Goal: Task Accomplishment & Management: Complete application form

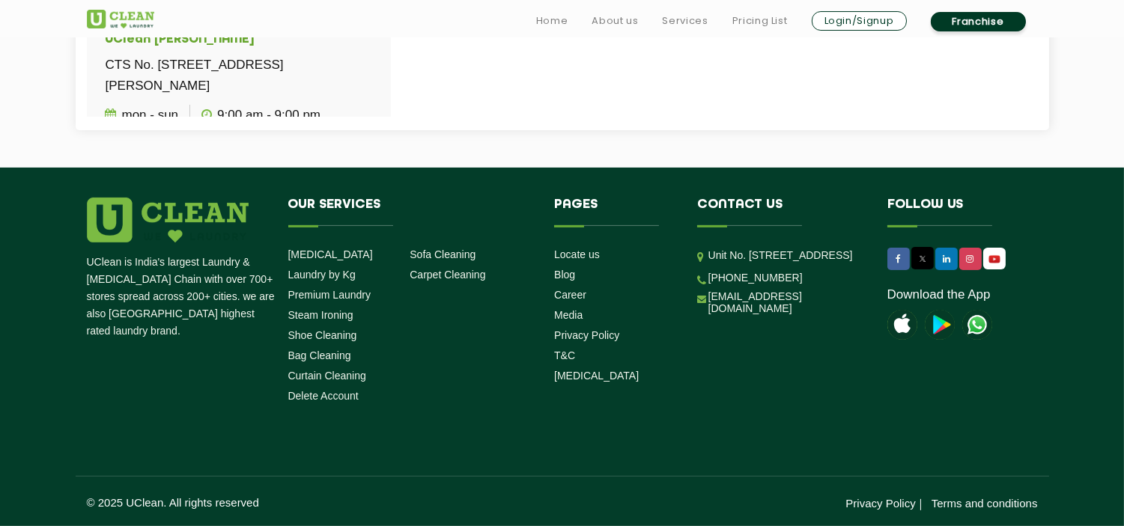
scroll to position [898, 0]
click at [592, 225] on div "Pages Locate us Blog Career Media Privacy Policy T&C COVID-19" at bounding box center [614, 290] width 121 height 185
click at [1080, 24] on header "Home About us Services Pricing List Login/Signup Franchise" at bounding box center [562, 18] width 1124 height 37
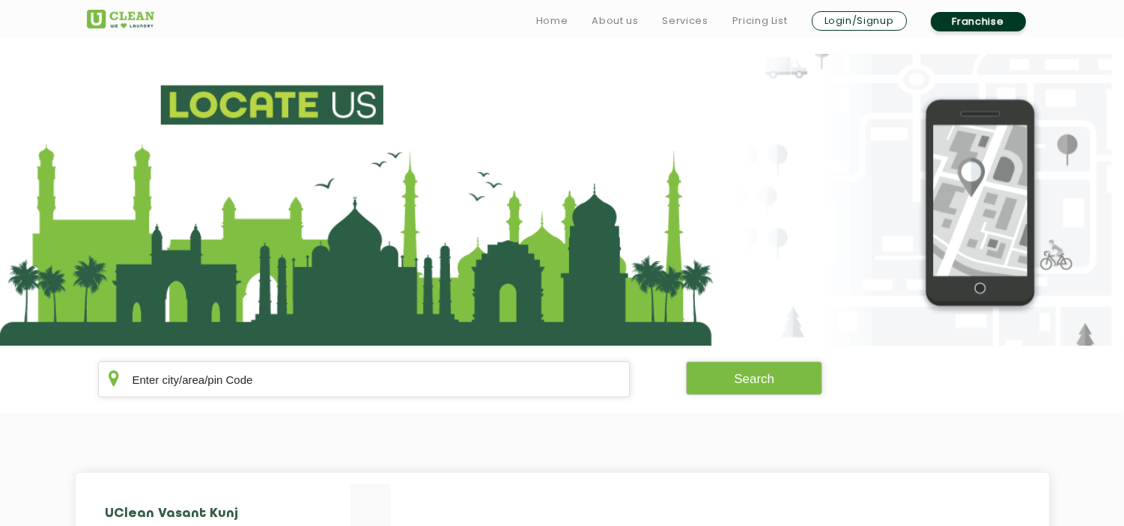
scroll to position [460, 0]
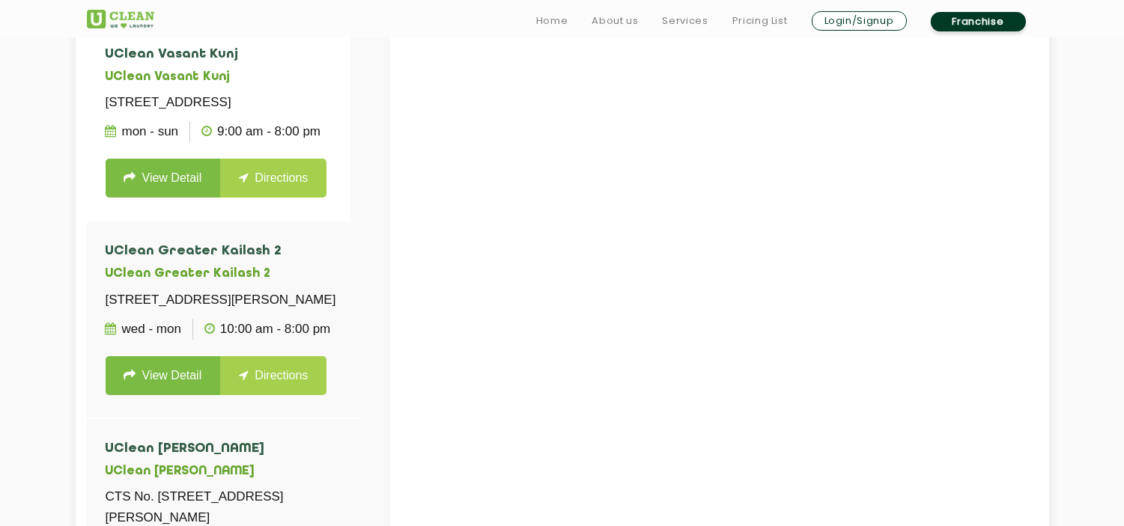
drag, startPoint x: 1135, startPoint y: 232, endPoint x: 1004, endPoint y: 78, distance: 202.4
click at [1004, 78] on div at bounding box center [649, 288] width 1124 height 526
click at [941, 13] on link "Franchise" at bounding box center [978, 21] width 95 height 19
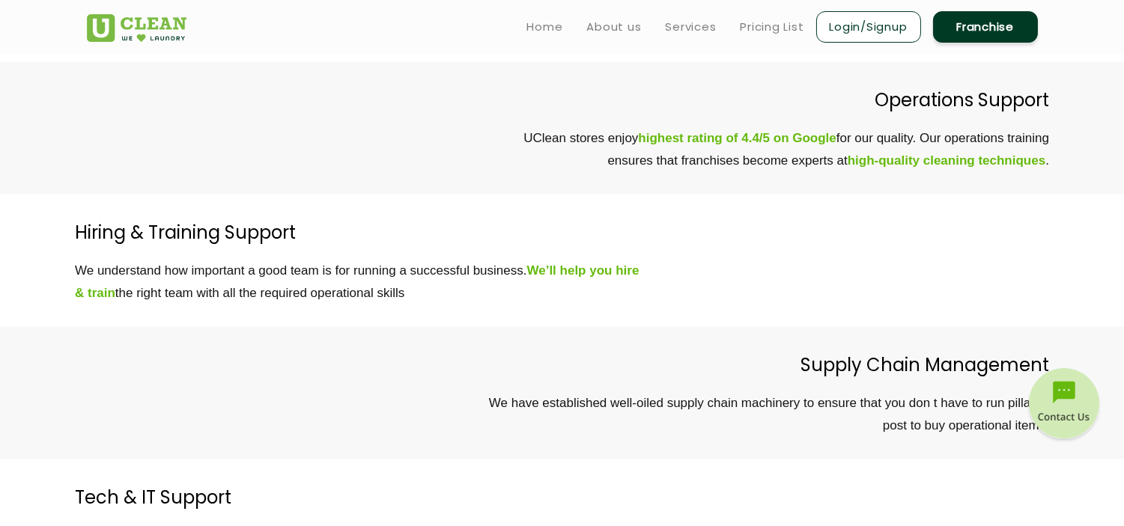
scroll to position [3767, 0]
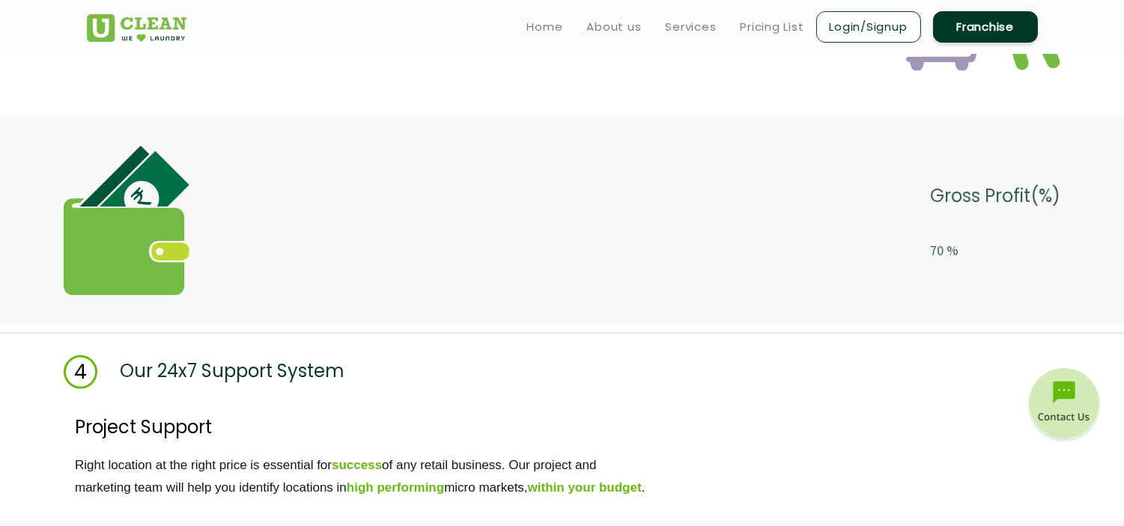
click at [933, 11] on link "Franchise" at bounding box center [985, 26] width 105 height 31
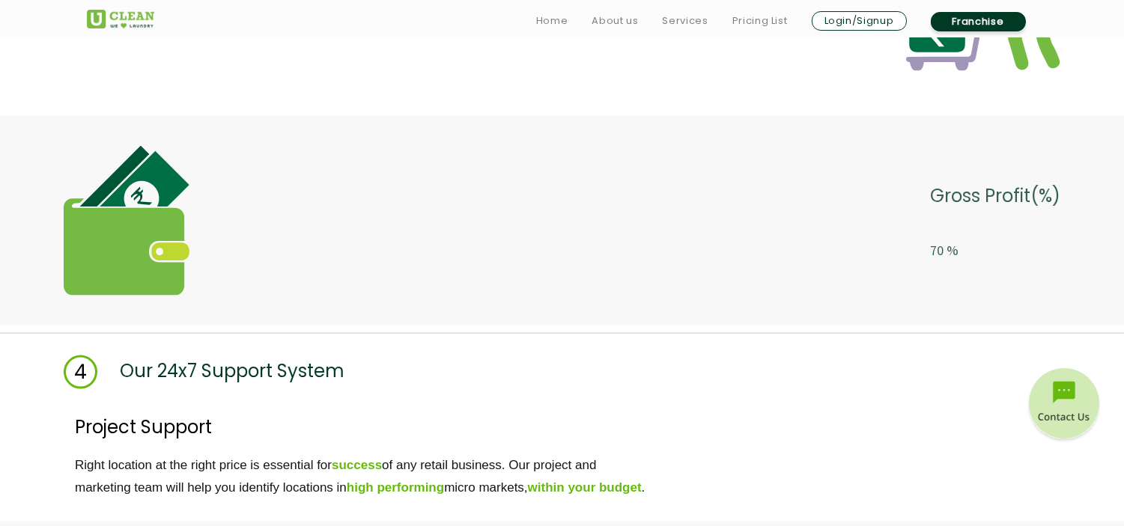
scroll to position [4226, 0]
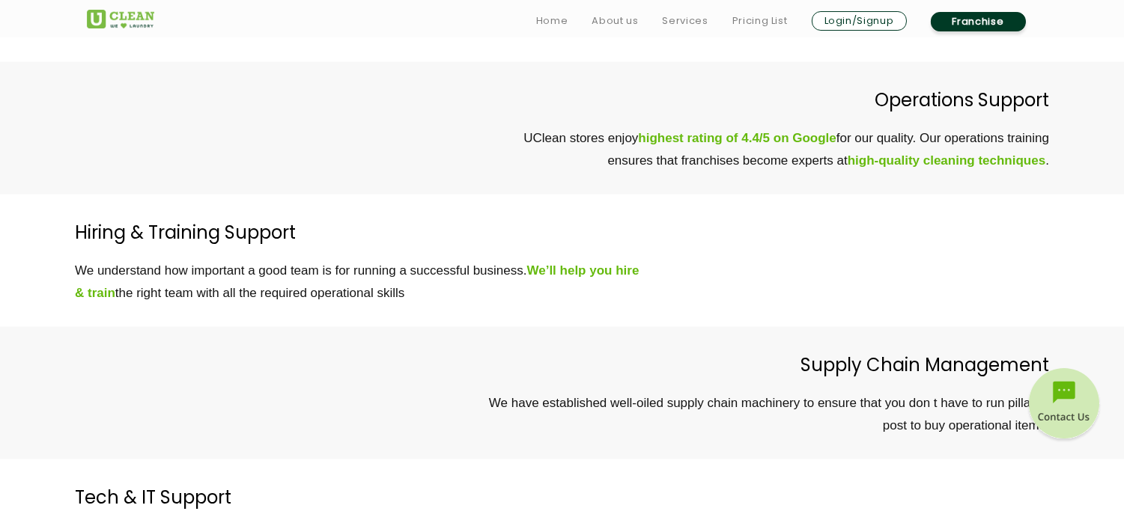
click at [1072, 451] on div "Supply Chain Management We have established well-oiled supply chain machinery t…" at bounding box center [562, 393] width 1124 height 133
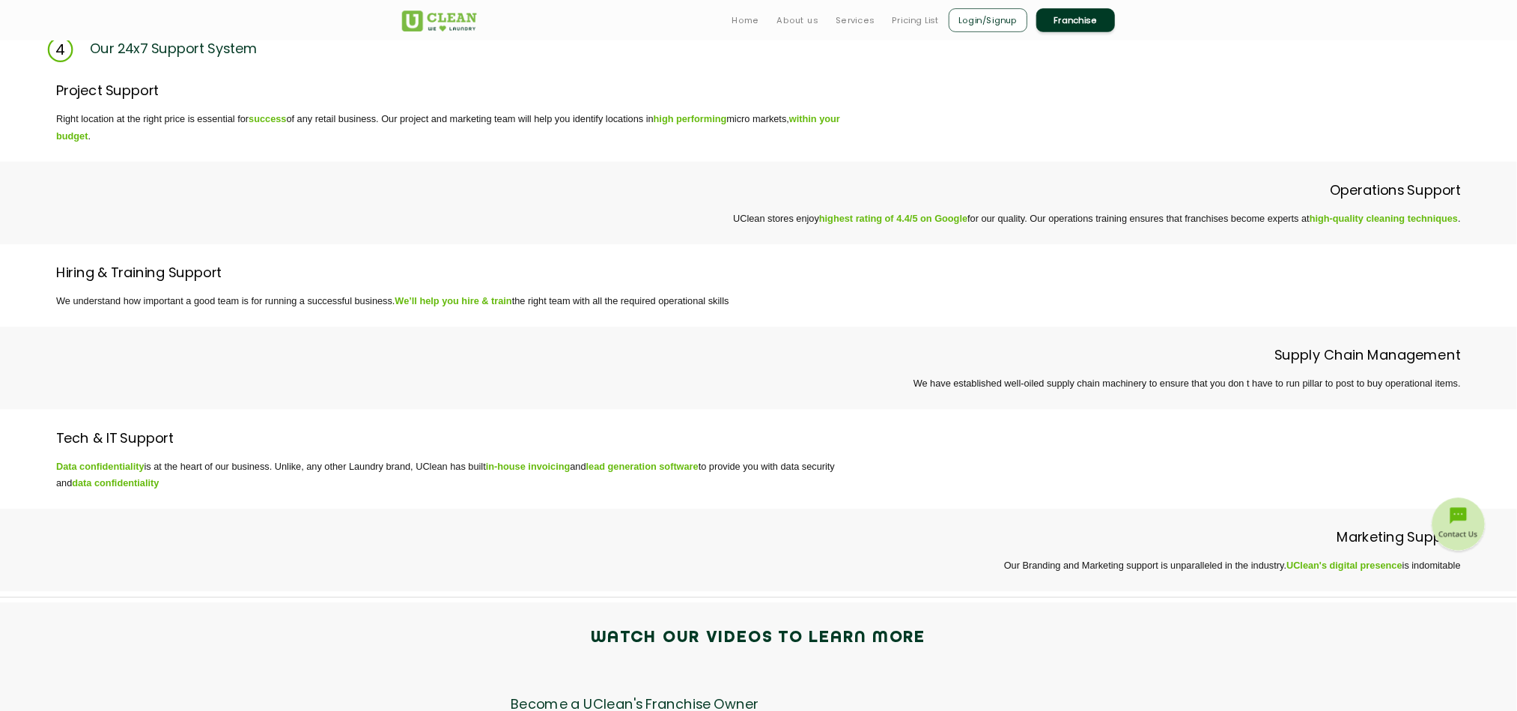
scroll to position [4073, 0]
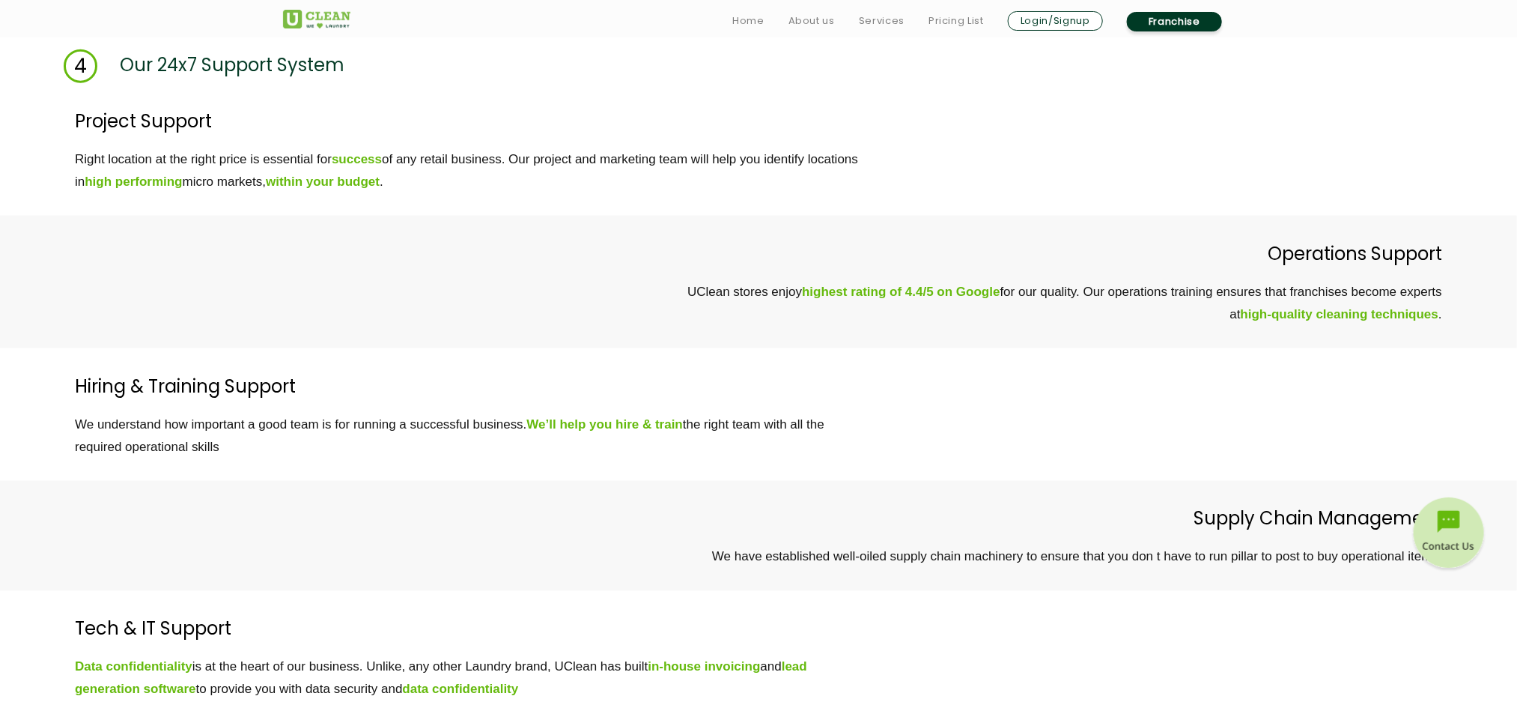
click at [1123, 440] on p "We understand how important a good team is for running a successful business. W…" at bounding box center [790, 435] width 1431 height 45
click at [1123, 449] on p "We understand how important a good team is for running a successful business. W…" at bounding box center [790, 435] width 1431 height 45
click at [1123, 414] on p "We understand how important a good team is for running a successful business. W…" at bounding box center [790, 435] width 1431 height 45
click at [1123, 438] on p "We understand how important a good team is for running a successful business. W…" at bounding box center [790, 435] width 1431 height 45
click at [1123, 418] on p "We understand how important a good team is for running a successful business. W…" at bounding box center [790, 435] width 1431 height 45
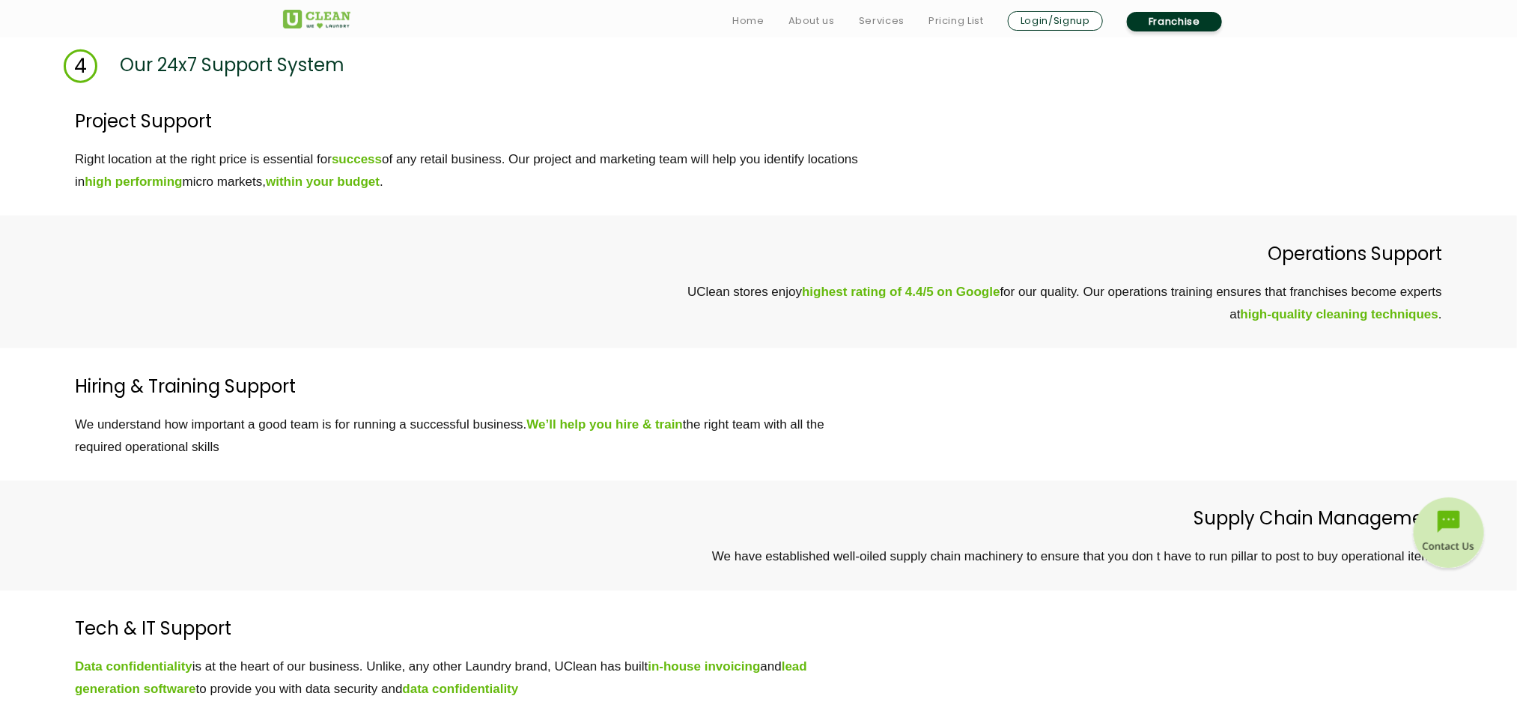
click at [1123, 355] on div "Hiring & Training Support We understand how important a good team is for runnin…" at bounding box center [758, 414] width 1517 height 133
click at [1123, 362] on div "Hiring & Training Support We understand how important a good team is for runnin…" at bounding box center [758, 414] width 1517 height 133
click at [1123, 380] on p "Hiring & Training Support" at bounding box center [790, 386] width 1431 height 31
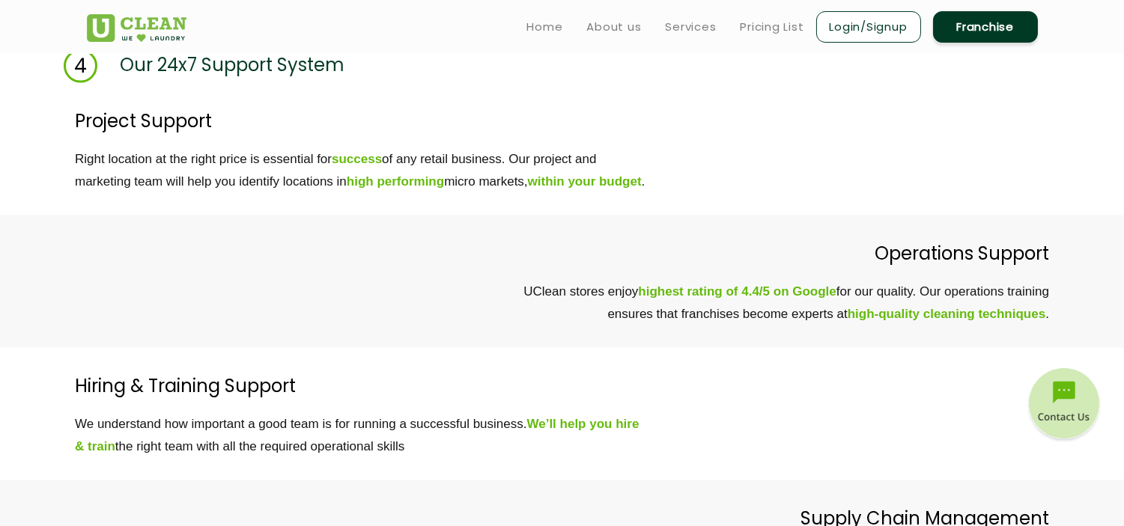
click at [979, 326] on p "UClean stores enjoy highest rating of 4.4/5 on Google for our quality. Our oper…" at bounding box center [530, 303] width 1038 height 45
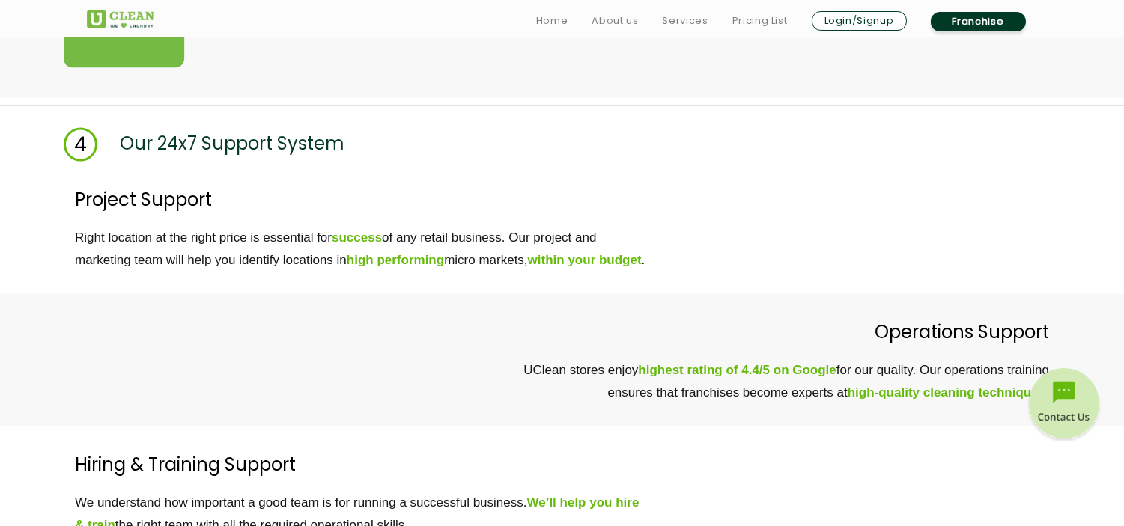
scroll to position [3997, 0]
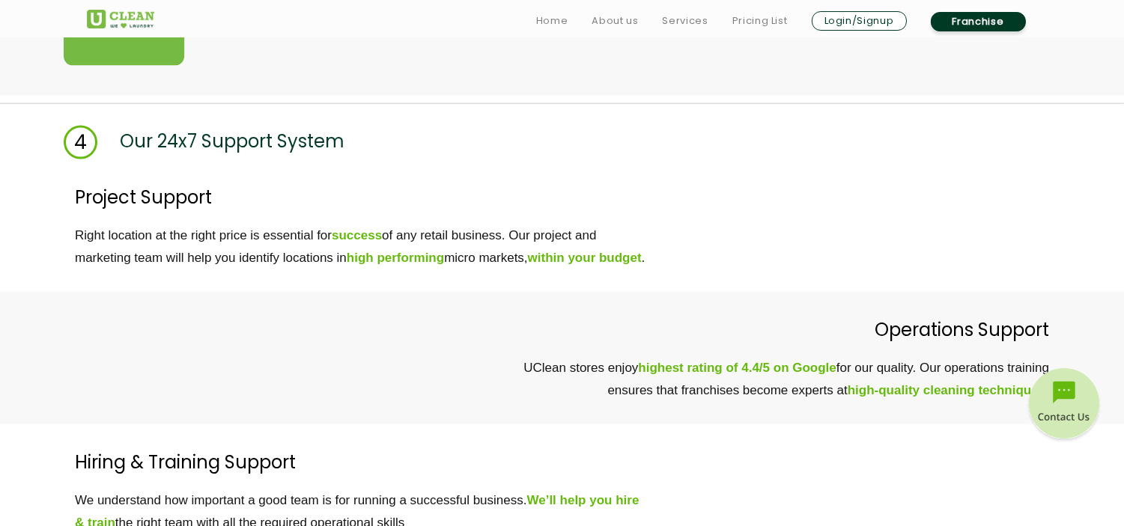
click at [982, 390] on p "UClean stores enjoy highest rating of 4.4/5 on Google for our quality. Our oper…" at bounding box center [530, 379] width 1038 height 45
click at [983, 390] on p "UClean stores enjoy highest rating of 4.4/5 on Google for our quality. Our oper…" at bounding box center [530, 379] width 1038 height 45
click at [976, 387] on p "UClean stores enjoy highest rating of 4.4/5 on Google for our quality. Our oper…" at bounding box center [530, 379] width 1038 height 45
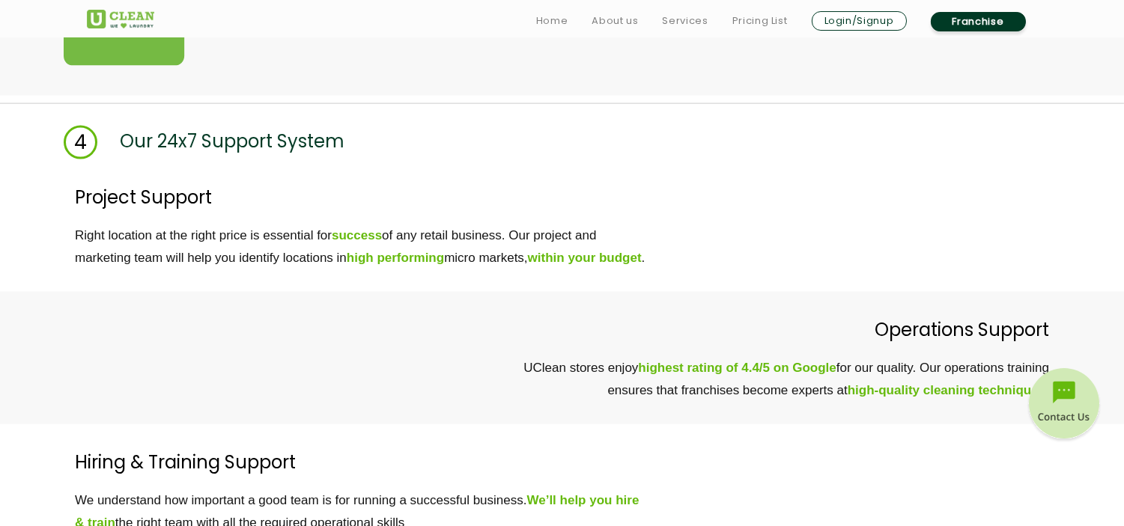
click at [976, 387] on p "UClean stores enjoy highest rating of 4.4/5 on Google for our quality. Our oper…" at bounding box center [530, 379] width 1038 height 45
click at [916, 376] on div "Operations Support UClean stores enjoy highest rating of 4.4/5 on Google for ou…" at bounding box center [530, 358] width 1038 height 88
click at [940, 401] on p "UClean stores enjoy highest rating of 4.4/5 on Google for our quality. Our oper…" at bounding box center [530, 379] width 1038 height 45
click at [882, 506] on div "Hiring & Training Support We understand how important a good team is for runnin…" at bounding box center [594, 491] width 1038 height 88
click at [869, 505] on div "Hiring & Training Support We understand how important a good team is for runnin…" at bounding box center [594, 491] width 1038 height 88
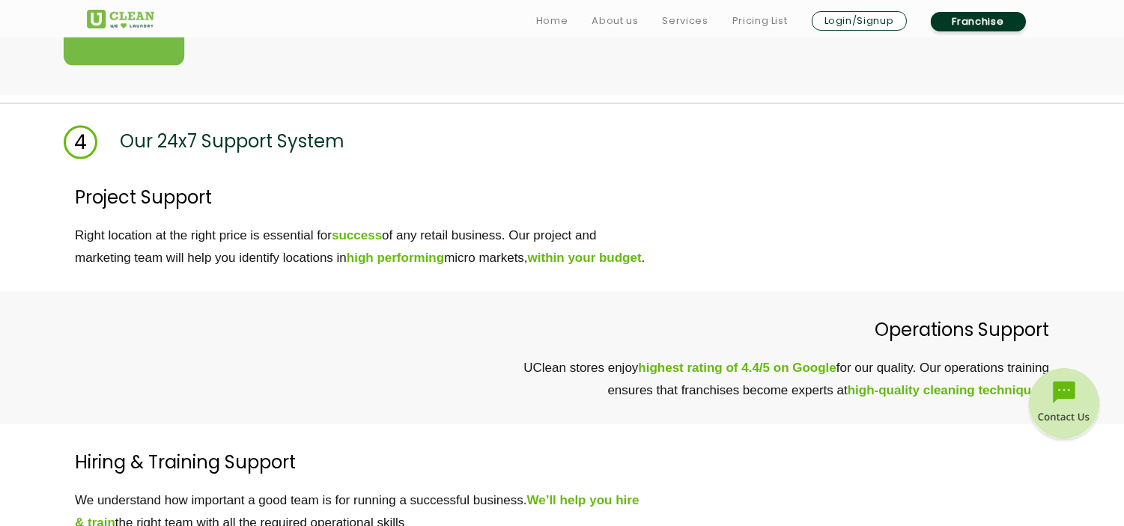
click at [727, 475] on p "Hiring & Training Support" at bounding box center [594, 462] width 1038 height 31
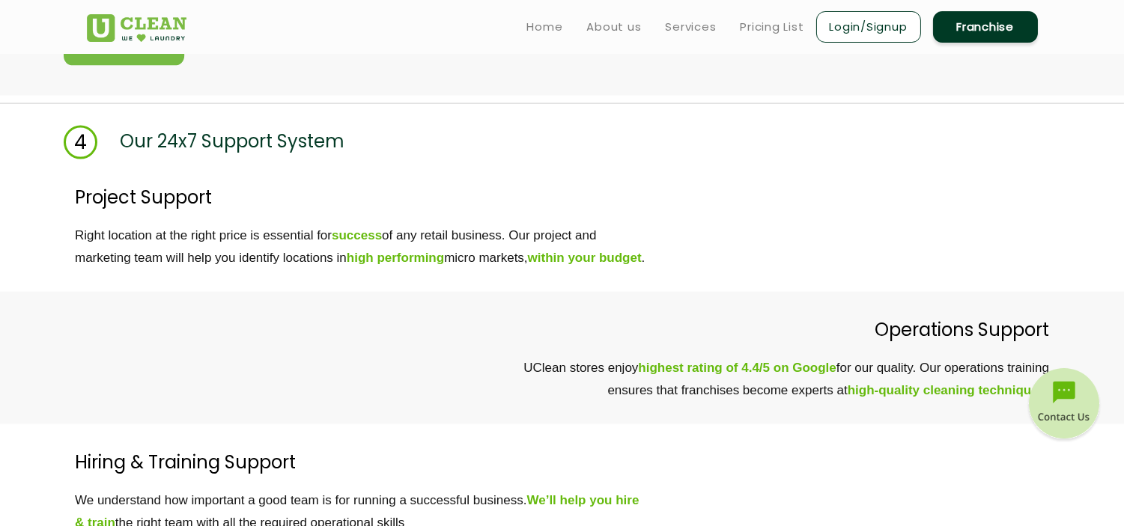
click at [734, 475] on p "Hiring & Training Support" at bounding box center [594, 462] width 1038 height 31
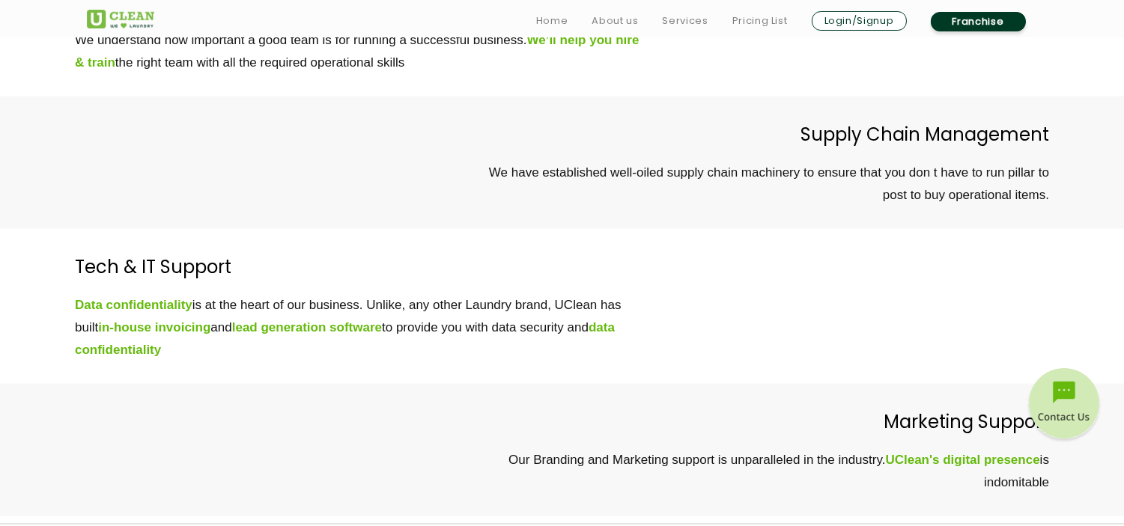
drag, startPoint x: 889, startPoint y: 442, endPoint x: 1048, endPoint y: 500, distance: 169.1
click at [1048, 494] on div "Marketing Support Our Branding and Marketing support is unparalleled in the ind…" at bounding box center [530, 451] width 1038 height 88
click at [916, 384] on div "Tech & IT Support Data confidentiality is at the heart of our business. Unlike,…" at bounding box center [562, 306] width 1124 height 155
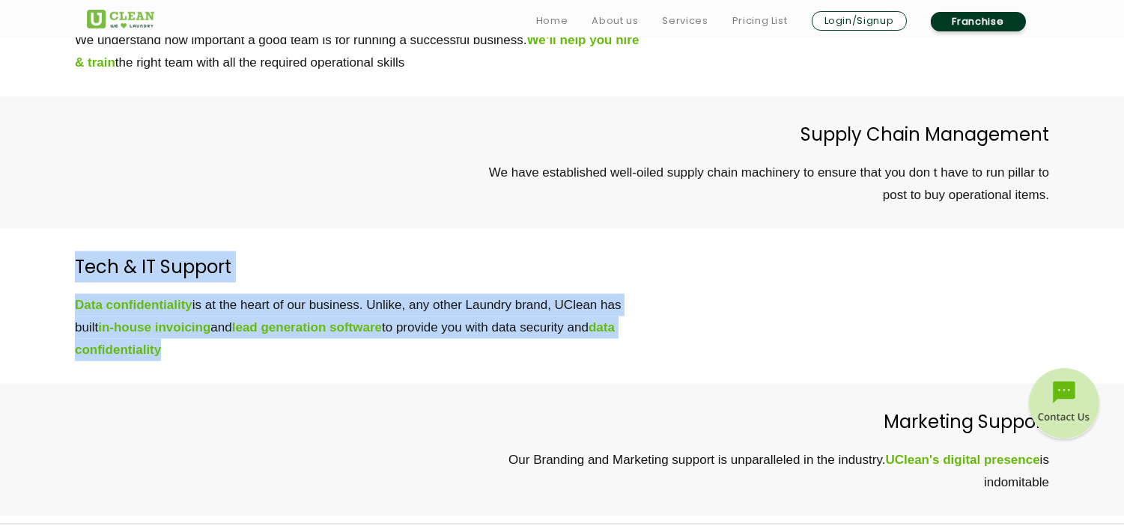
drag, startPoint x: 70, startPoint y: 276, endPoint x: 174, endPoint y: 368, distance: 139.5
click at [174, 368] on div "Tech & IT Support Data confidentiality is at the heart of our business. Unlike,…" at bounding box center [562, 306] width 1124 height 155
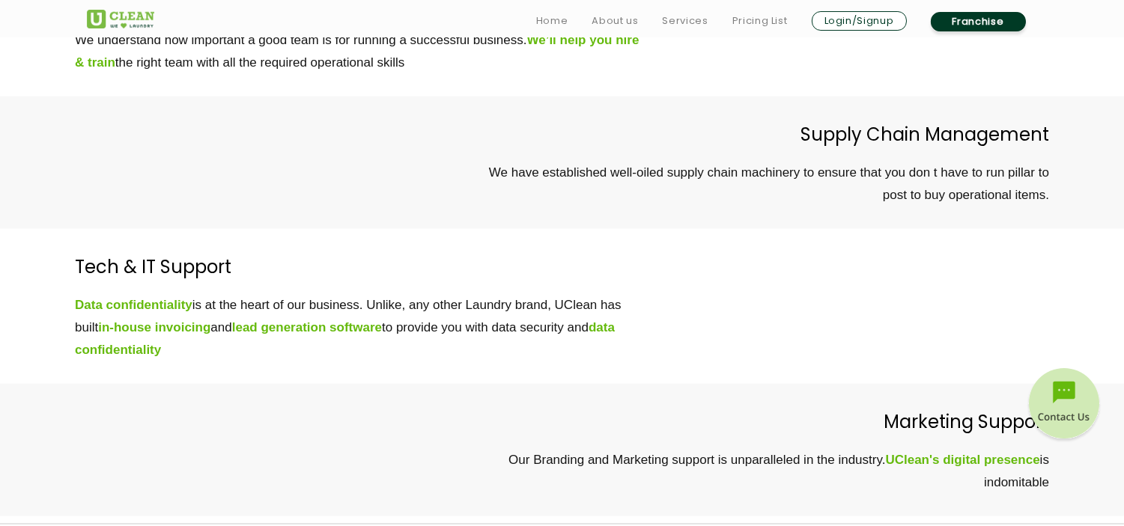
click at [500, 181] on div "Supply Chain Management We have established well-oiled supply chain machinery t…" at bounding box center [530, 163] width 1038 height 88
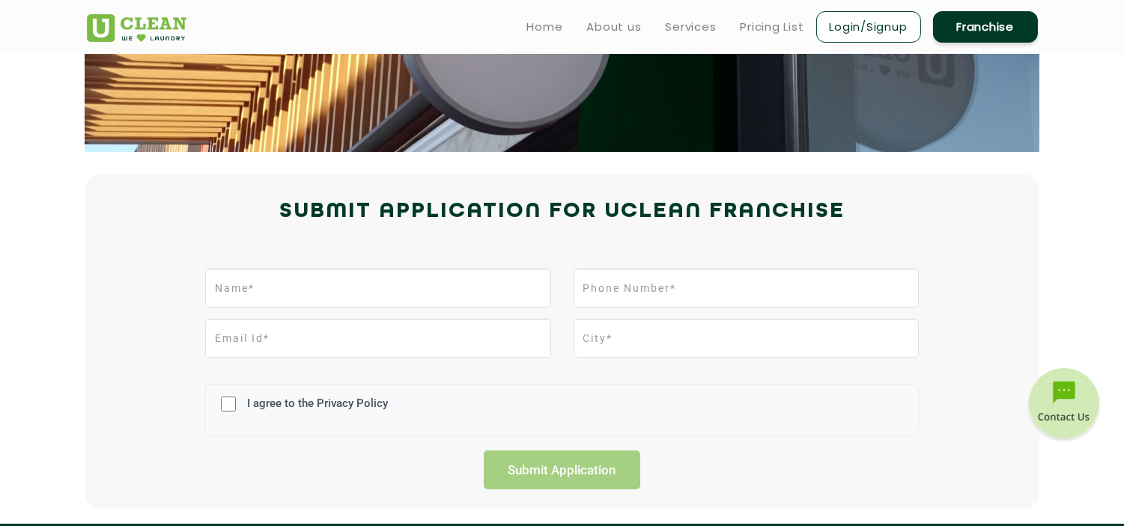
scroll to position [131, 0]
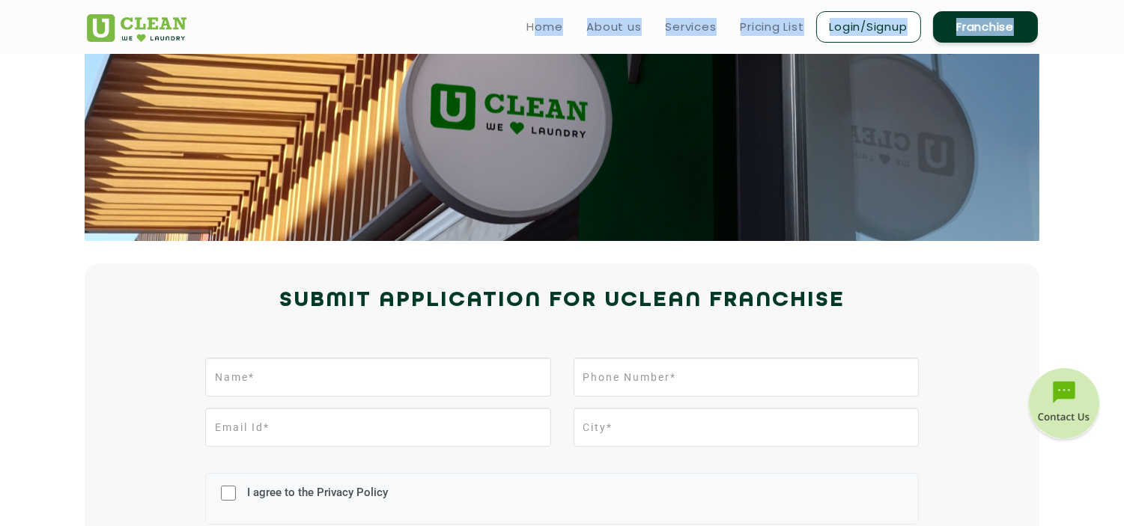
drag, startPoint x: 806, startPoint y: 2, endPoint x: 896, endPoint y: -1, distance: 89.9
click at [896, 0] on html "Home About us Services Pricing List Login/Signup Franchise Home About us Franch…" at bounding box center [562, 132] width 1124 height 526
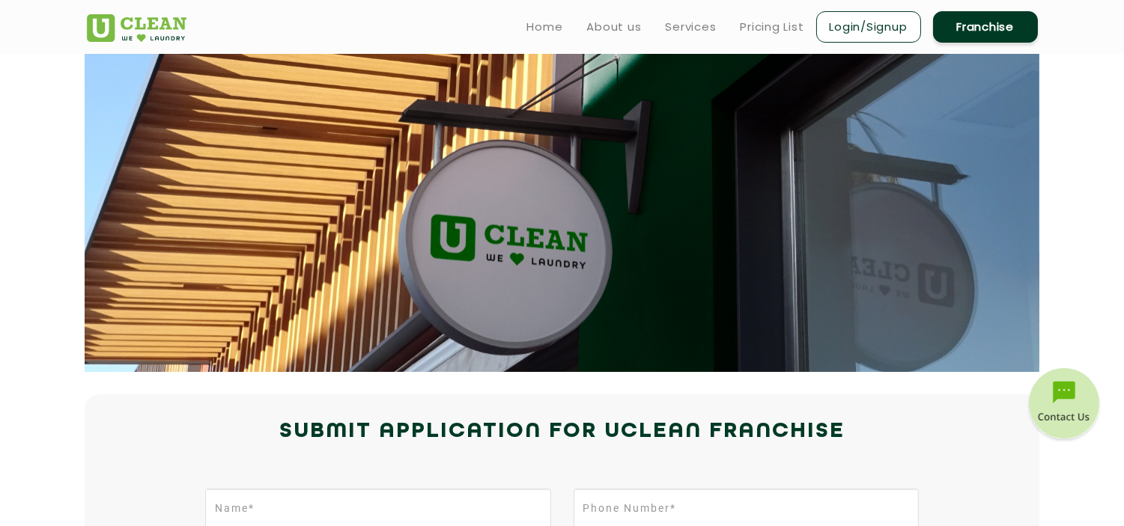
click at [836, 26] on link "Login/Signup" at bounding box center [868, 26] width 105 height 31
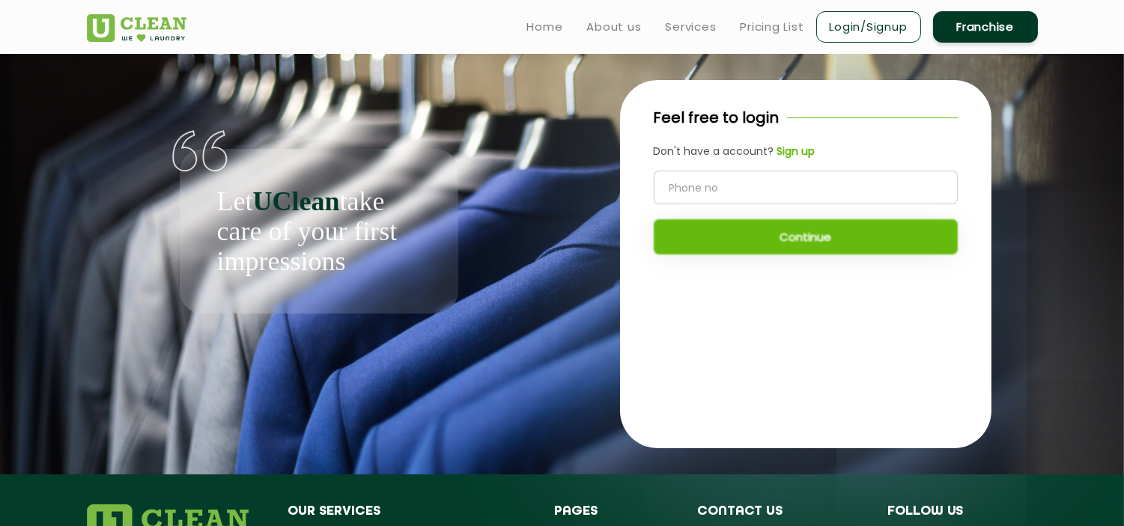
click at [714, 176] on input "tel" at bounding box center [806, 188] width 304 height 34
click at [794, 150] on b "Sign up" at bounding box center [796, 151] width 38 height 15
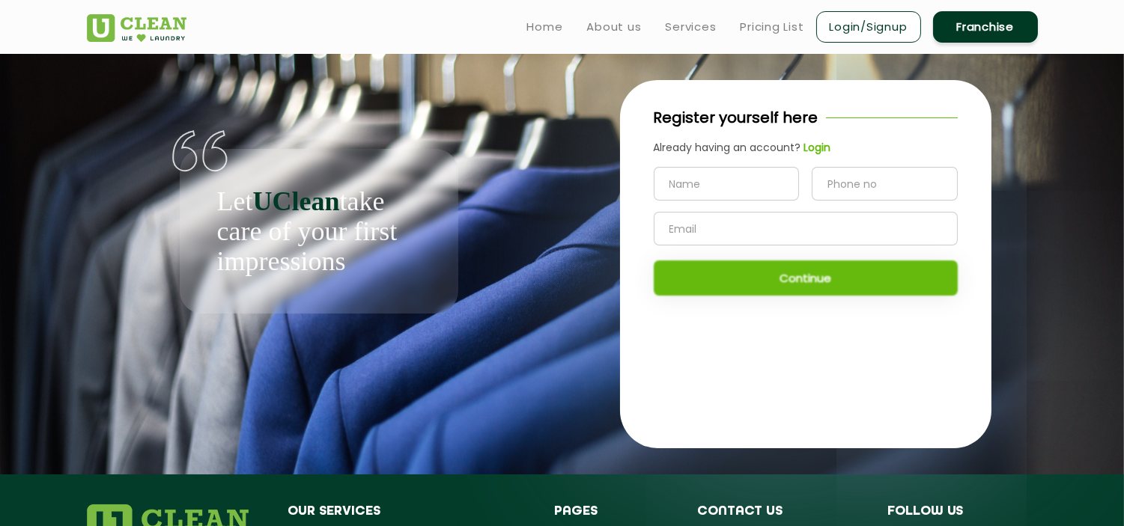
click at [717, 191] on input "text" at bounding box center [727, 184] width 146 height 34
type input "[PERSON_NAME]"
click at [911, 189] on input "tel" at bounding box center [885, 184] width 146 height 34
type input "8860433642"
click at [841, 235] on input "text" at bounding box center [806, 229] width 304 height 34
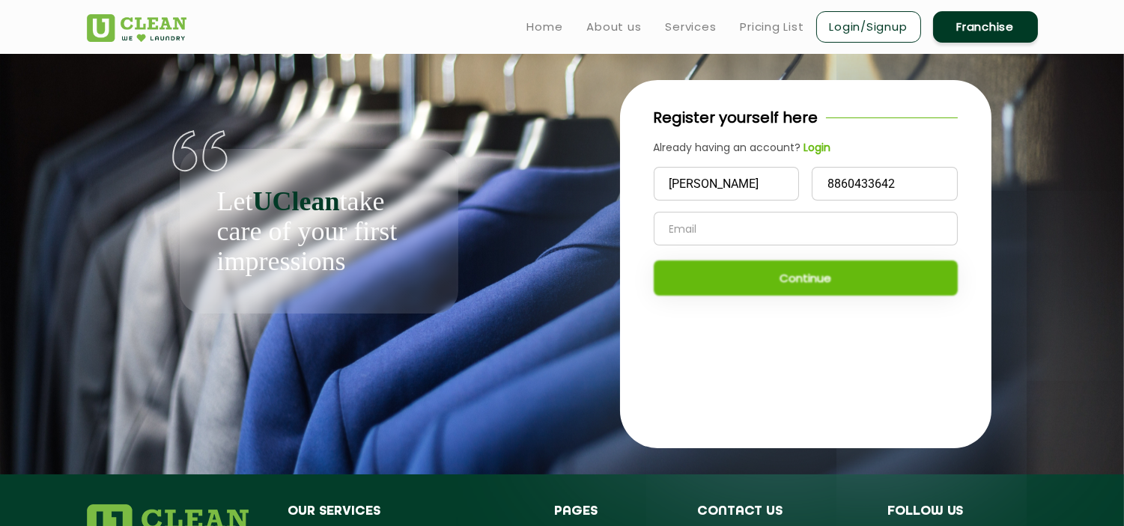
click at [833, 242] on input "text" at bounding box center [806, 229] width 304 height 34
type input "[PERSON_NAME][EMAIL_ADDRESS][DOMAIN_NAME]"
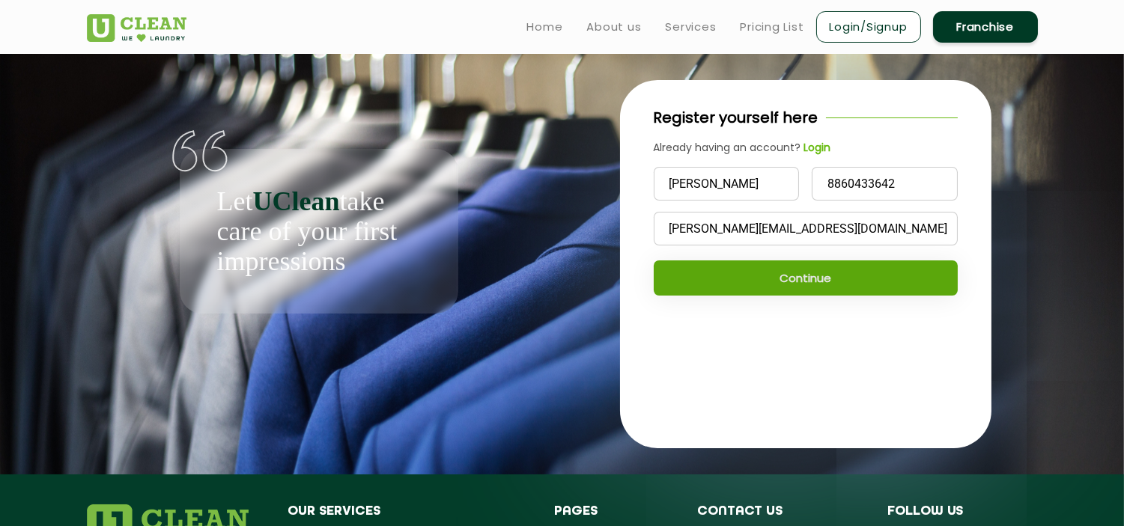
click at [818, 282] on button "Continue" at bounding box center [806, 278] width 304 height 35
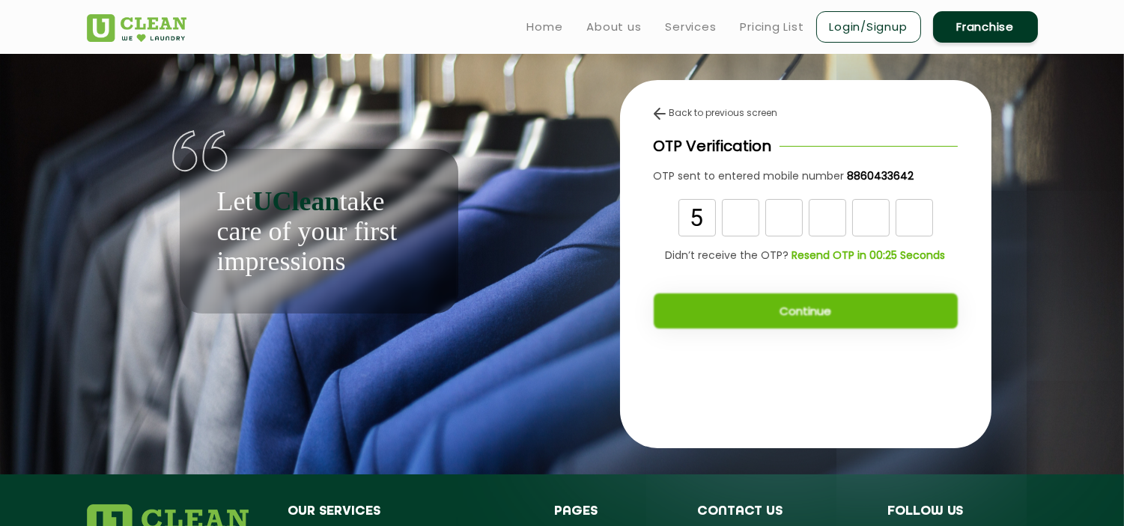
type input "5"
type input "9"
type input "0"
type input "9"
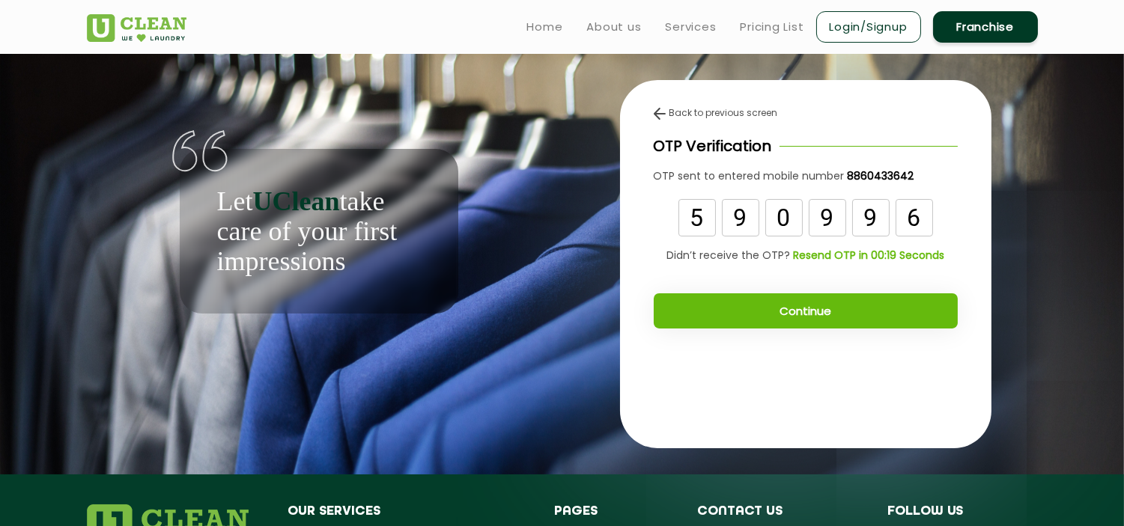
type input "6"
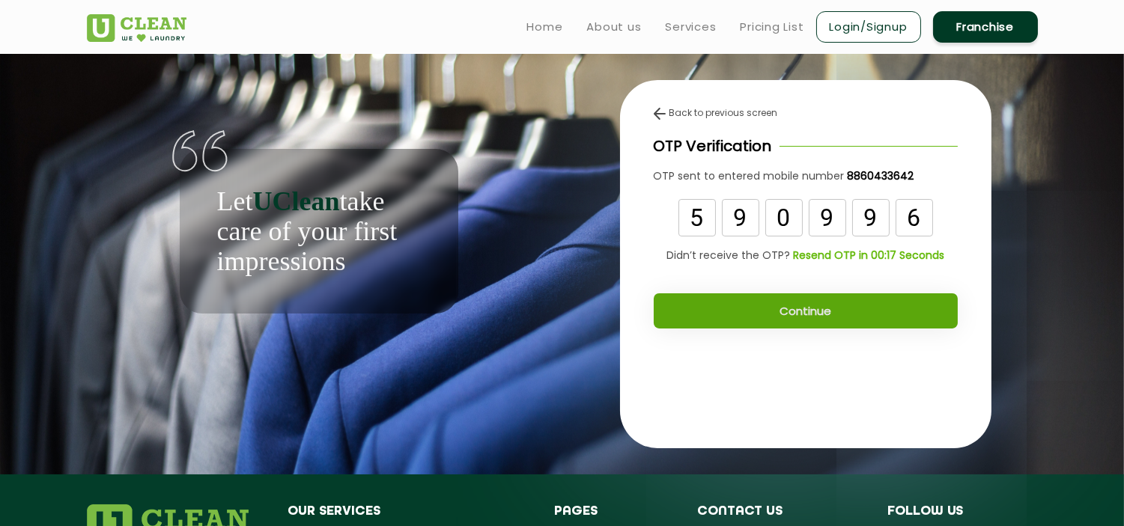
click at [792, 301] on button "Continue" at bounding box center [806, 310] width 304 height 35
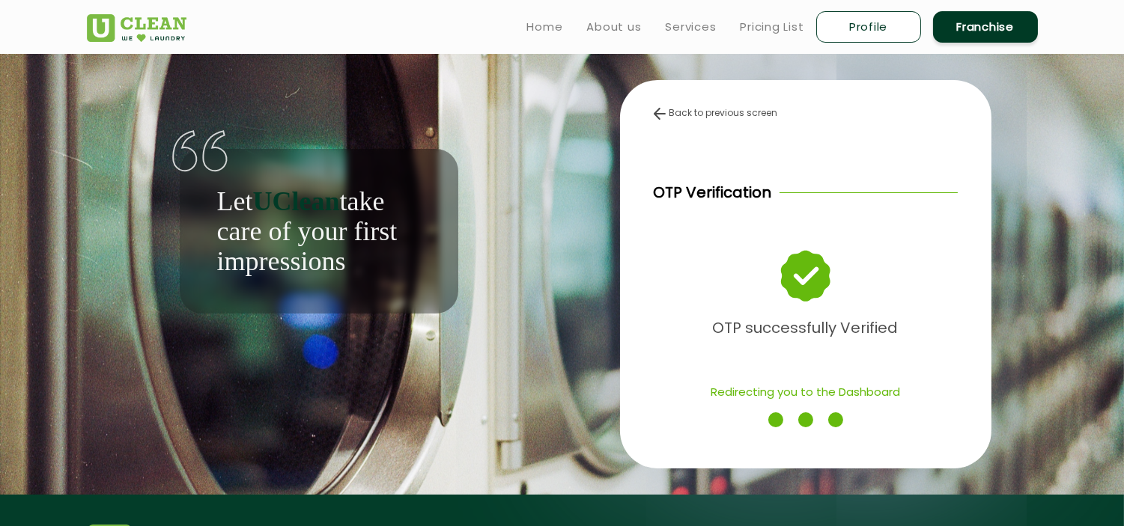
click at [792, 301] on img at bounding box center [805, 277] width 47 height 50
click at [851, 42] on link "Profile" at bounding box center [868, 26] width 105 height 31
select select
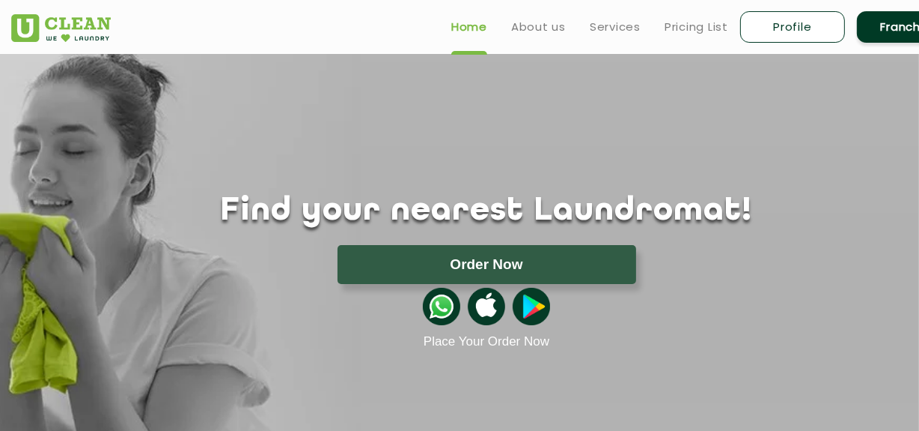
click at [612, 142] on div "Find your nearest Laundromat! Please select the location Order Now Place Your O…" at bounding box center [486, 201] width 973 height 295
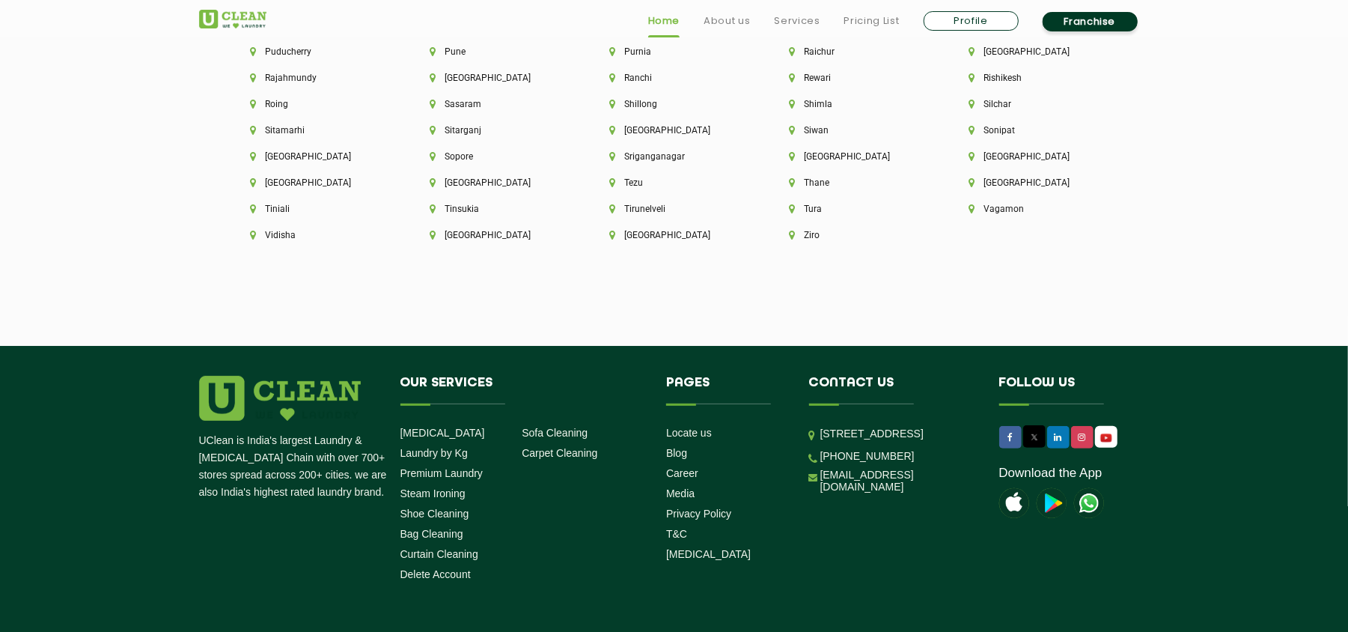
scroll to position [4313, 0]
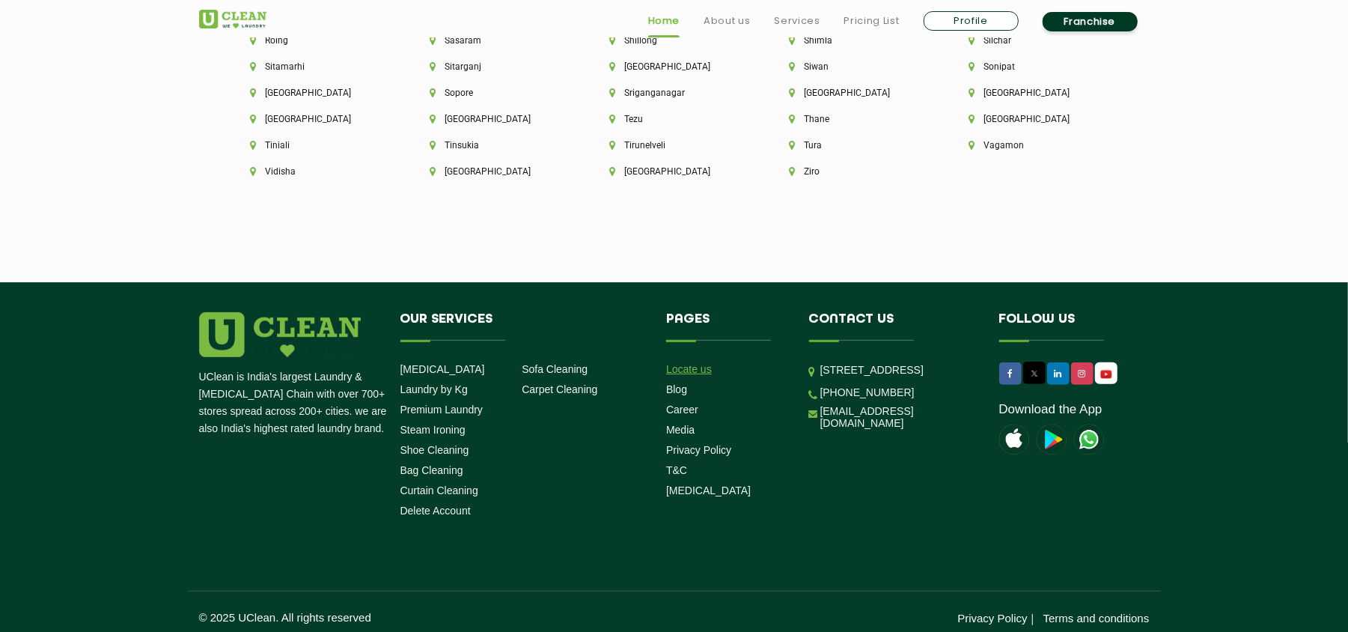
click at [681, 363] on link "Locate us" at bounding box center [689, 369] width 46 height 12
